Goal: Contribute content: Add original content to the website for others to see

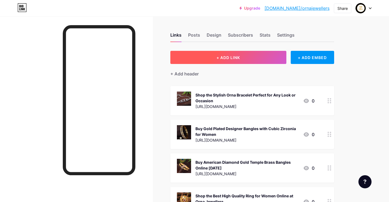
click at [214, 62] on button "+ ADD LINK" at bounding box center [228, 57] width 116 height 13
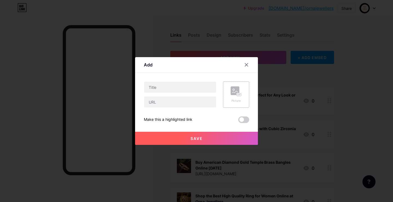
click at [240, 92] on icon at bounding box center [236, 91] width 11 height 10
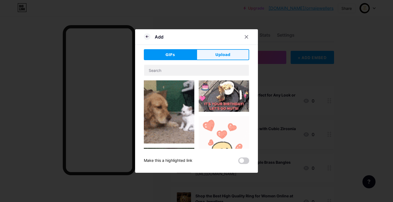
click at [208, 52] on button "Upload" at bounding box center [223, 54] width 53 height 11
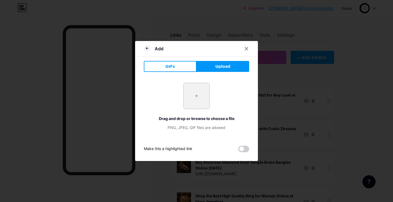
click at [198, 106] on input "file" at bounding box center [197, 96] width 26 height 26
type input "C:\fakepath\SGA-GOV-N-692-SILVER_GREEN.jpg"
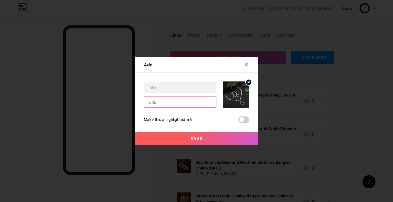
click at [173, 105] on input "text" at bounding box center [180, 101] width 72 height 11
paste input "[URL][DOMAIN_NAME]"
type input "[URL][DOMAIN_NAME]"
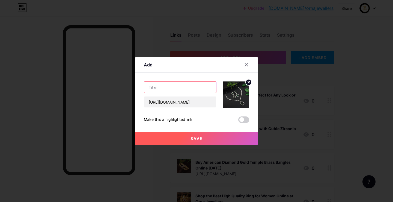
click at [156, 89] on input "text" at bounding box center [180, 87] width 72 height 11
paste input "Luxury Zircon Necklaces for Women"
click at [151, 87] on input "Luxury Zircon Necklaces for Women" at bounding box center [180, 87] width 72 height 11
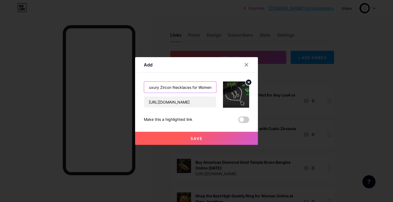
click at [151, 87] on input "Luxury Zircon Necklaces for Women" at bounding box center [180, 87] width 72 height 11
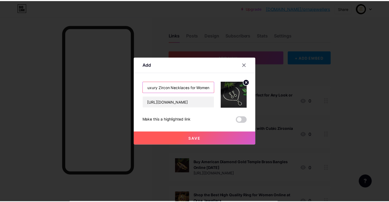
scroll to position [0, 0]
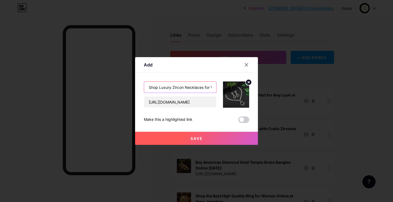
type input "Shop Luxury Zircon Necklaces for Women"
click at [191, 142] on button "Save" at bounding box center [196, 138] width 123 height 13
